Goal: Task Accomplishment & Management: Use online tool/utility

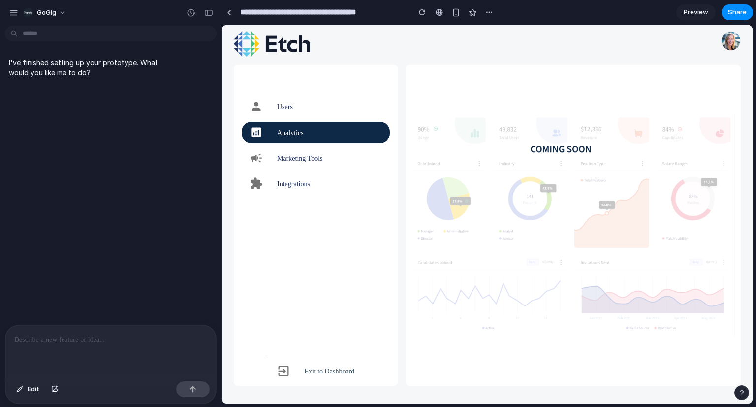
click at [91, 166] on div "I've finished setting up your prototype. What would you like me to do?" at bounding box center [108, 177] width 216 height 295
click at [61, 335] on p at bounding box center [110, 340] width 193 height 12
click at [128, 357] on div "**********" at bounding box center [110, 351] width 211 height 52
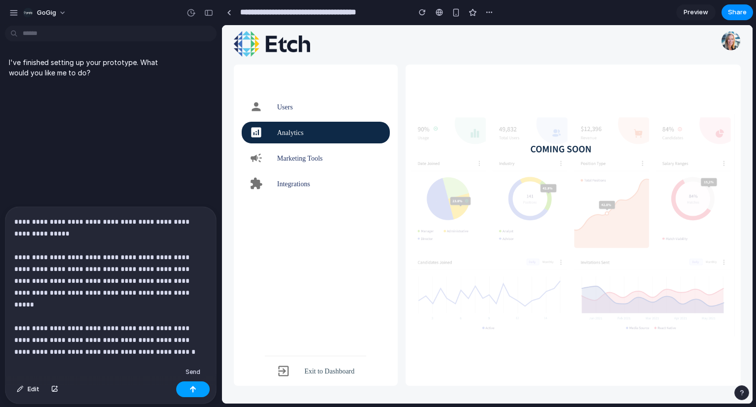
click at [193, 389] on div "button" at bounding box center [193, 389] width 7 height 7
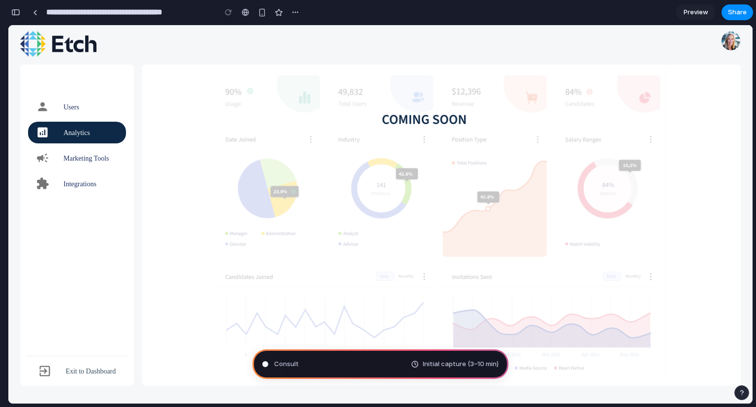
scroll to position [468, 0]
type input "**********"
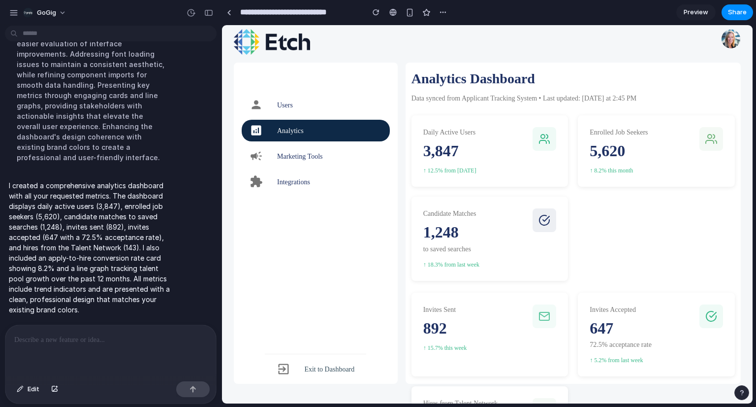
scroll to position [0, 0]
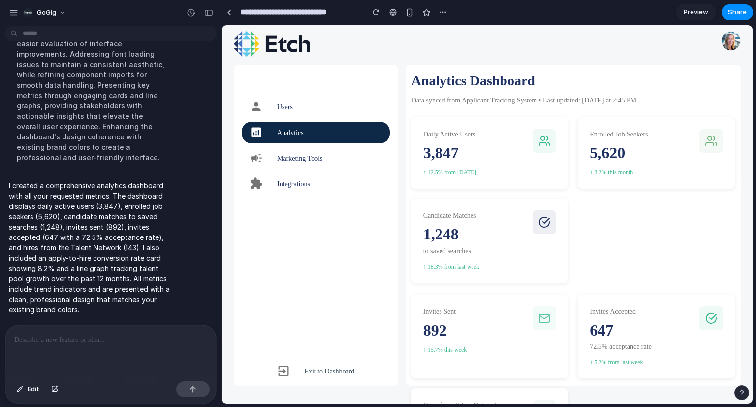
click at [685, 10] on span "Preview" at bounding box center [696, 12] width 25 height 10
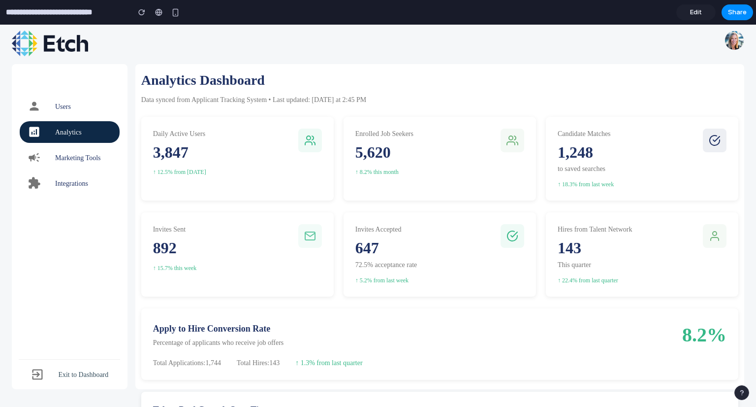
drag, startPoint x: 693, startPoint y: 15, endPoint x: 683, endPoint y: 16, distance: 9.4
click at [693, 15] on span "Edit" at bounding box center [696, 12] width 12 height 10
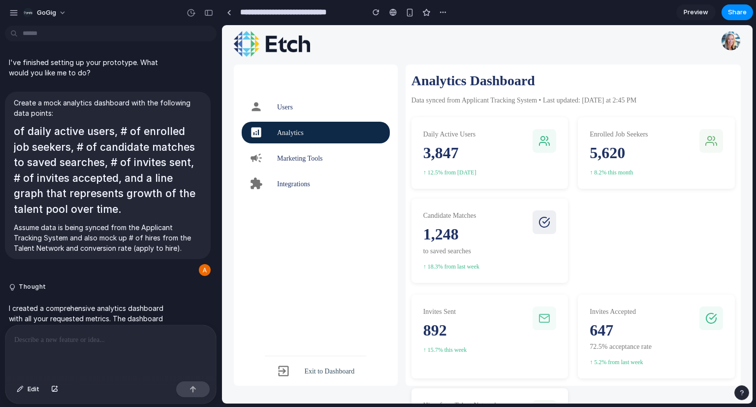
scroll to position [199, 0]
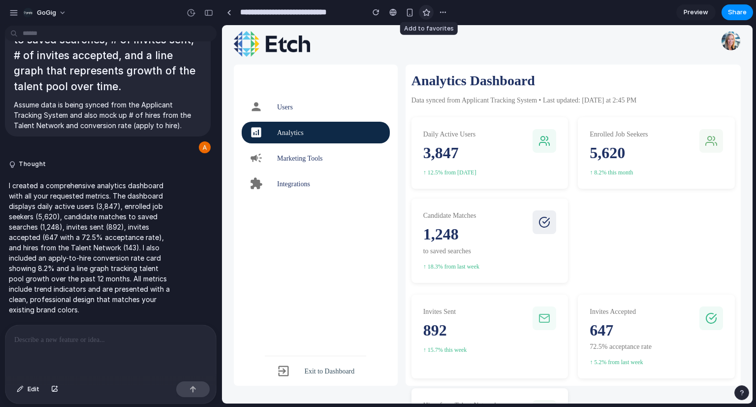
click at [428, 13] on div "button" at bounding box center [426, 12] width 8 height 8
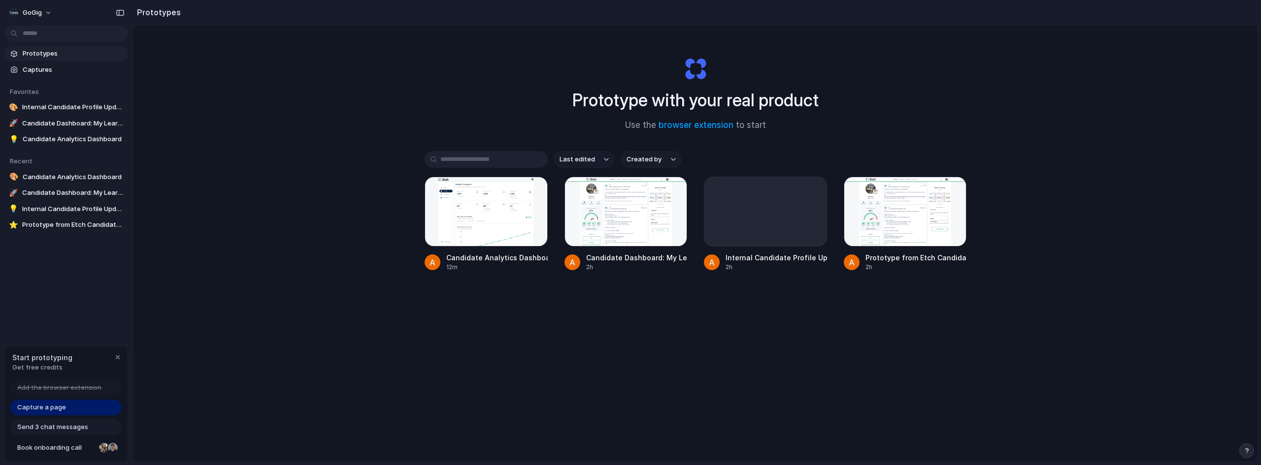
click at [97, 404] on link "Capture a page" at bounding box center [65, 408] width 111 height 16
